Goal: Information Seeking & Learning: Learn about a topic

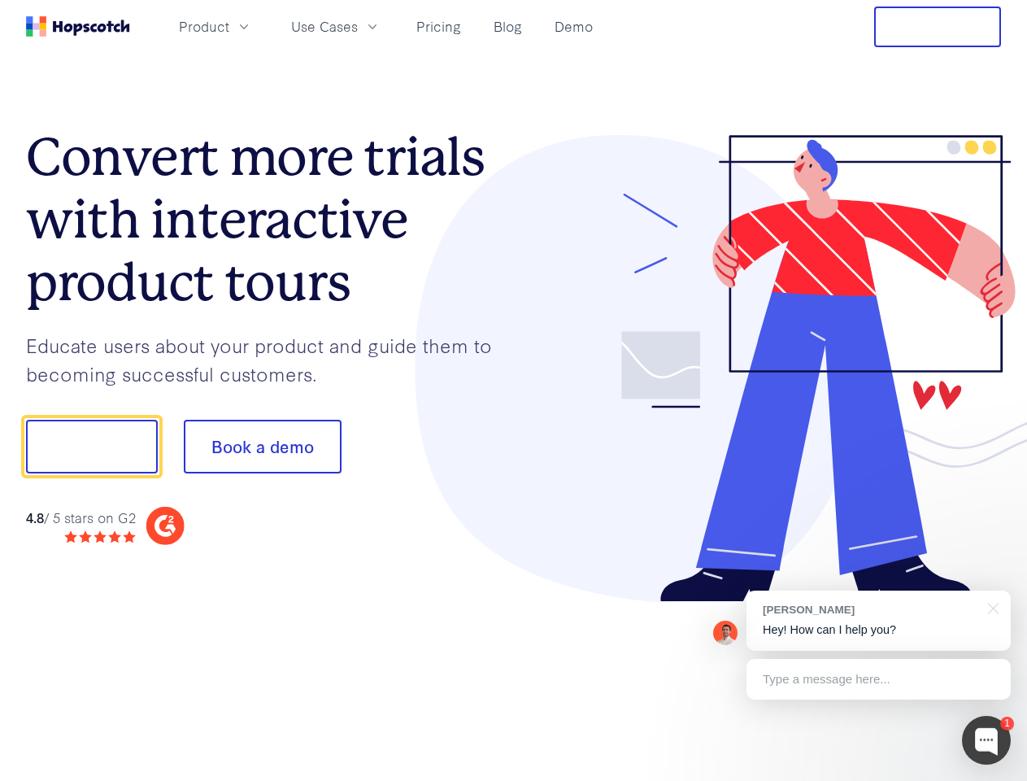
click at [514, 390] on div at bounding box center [758, 369] width 488 height 468
click at [229, 26] on span "Product" at bounding box center [204, 26] width 50 height 20
click at [358, 26] on span "Use Cases" at bounding box center [324, 26] width 67 height 20
click at [938, 27] on button "Free Trial" at bounding box center [937, 27] width 127 height 41
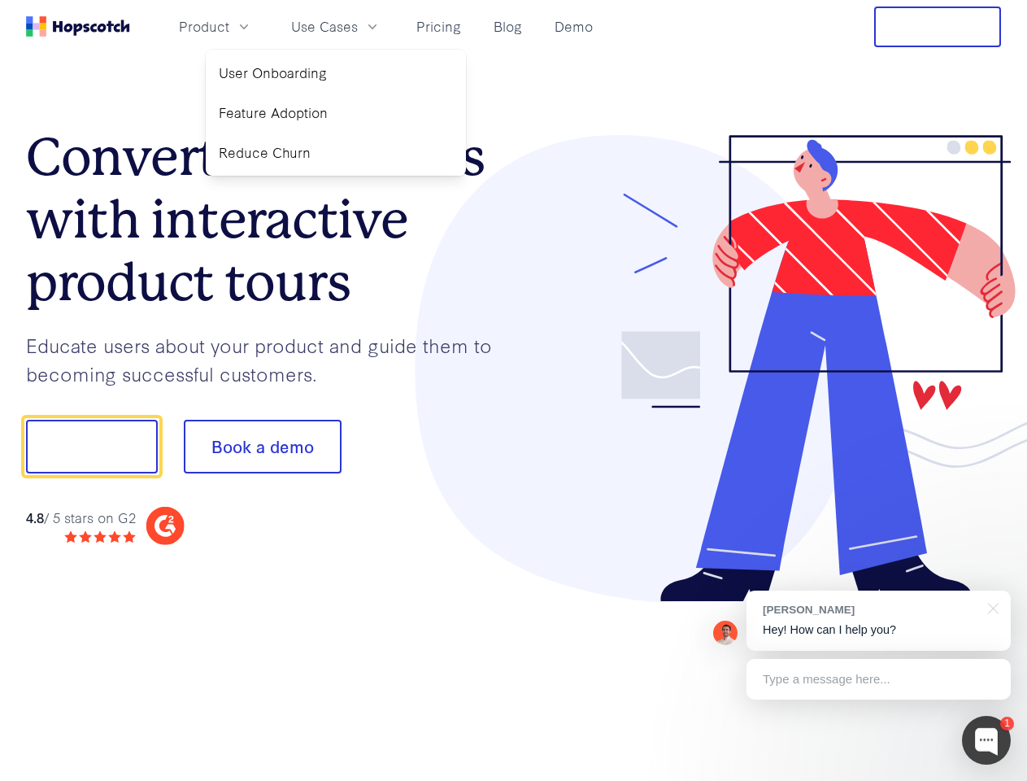
click at [91, 447] on button "Show me!" at bounding box center [92, 447] width 132 height 54
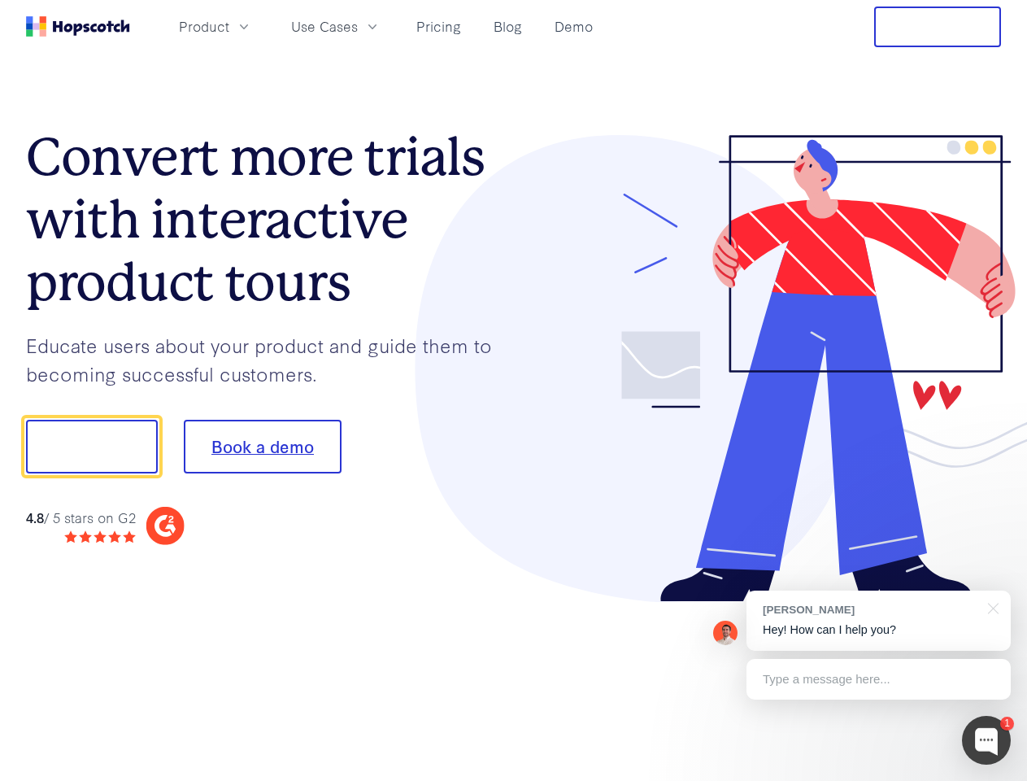
click at [262, 447] on button "Book a demo" at bounding box center [263, 447] width 158 height 54
click at [987, 740] on div at bounding box center [986, 740] width 49 height 49
click at [878, 621] on div "[PERSON_NAME] Hey! How can I help you?" at bounding box center [879, 620] width 264 height 60
click at [991, 607] on div at bounding box center [990, 606] width 41 height 33
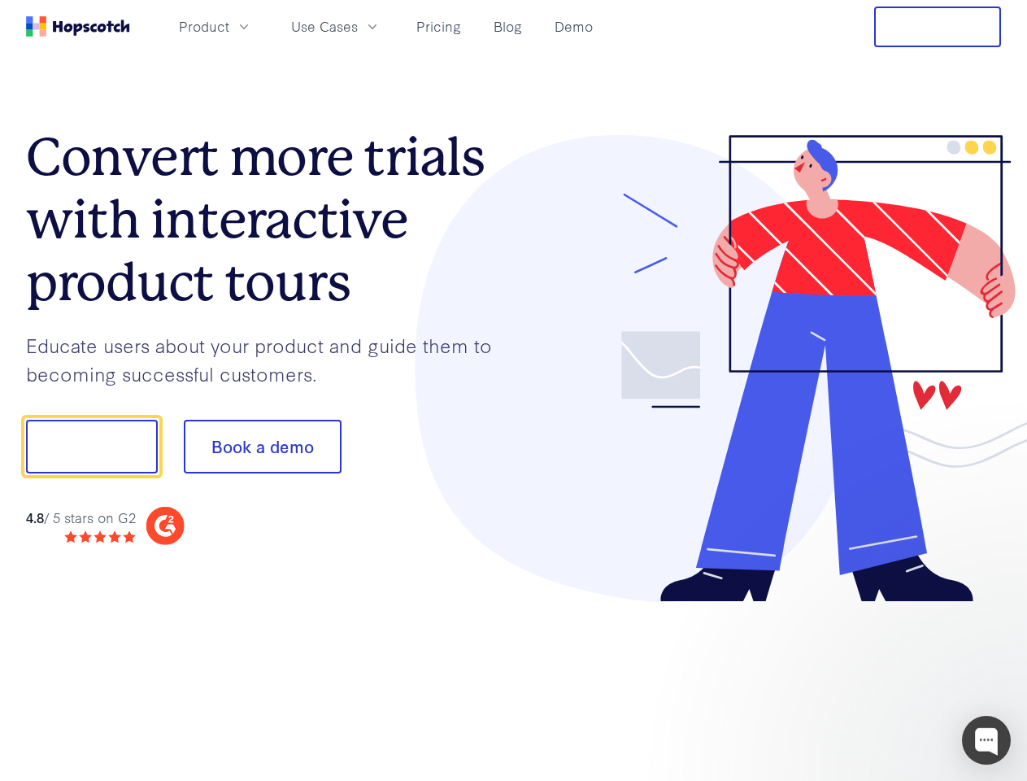
click at [878, 679] on div at bounding box center [858, 553] width 305 height 325
